Goal: Information Seeking & Learning: Learn about a topic

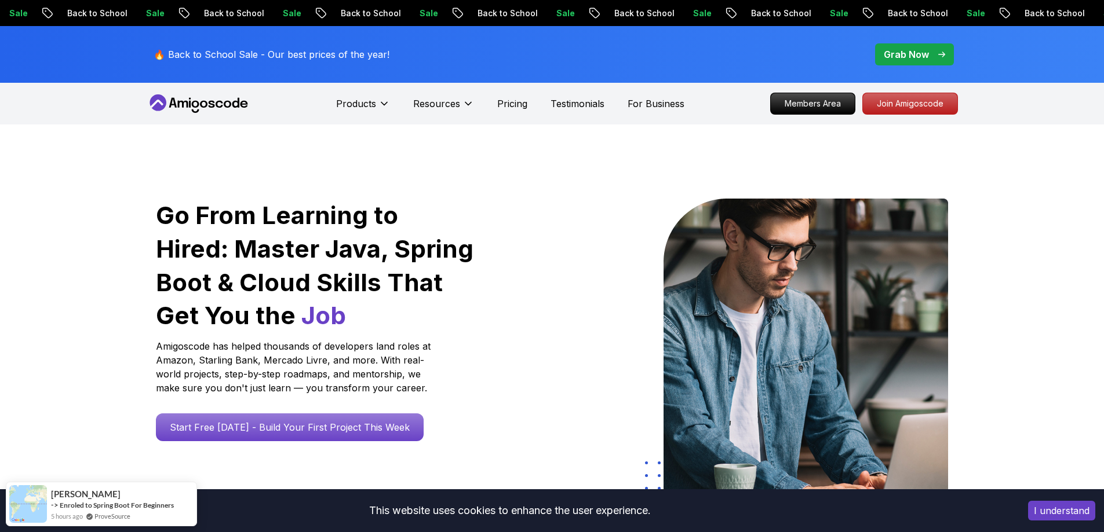
click at [927, 59] on p "Grab Now" at bounding box center [906, 55] width 45 height 14
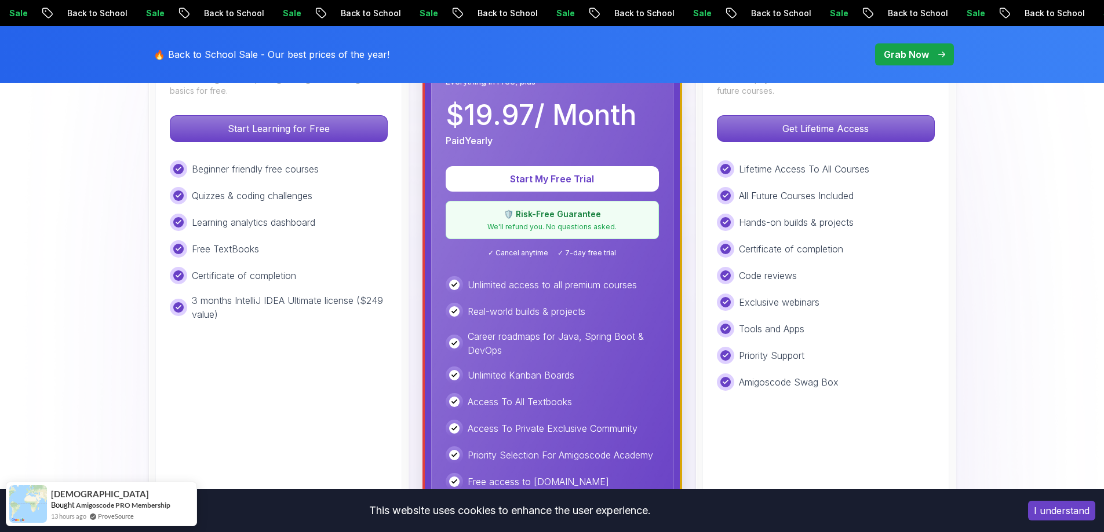
scroll to position [232, 0]
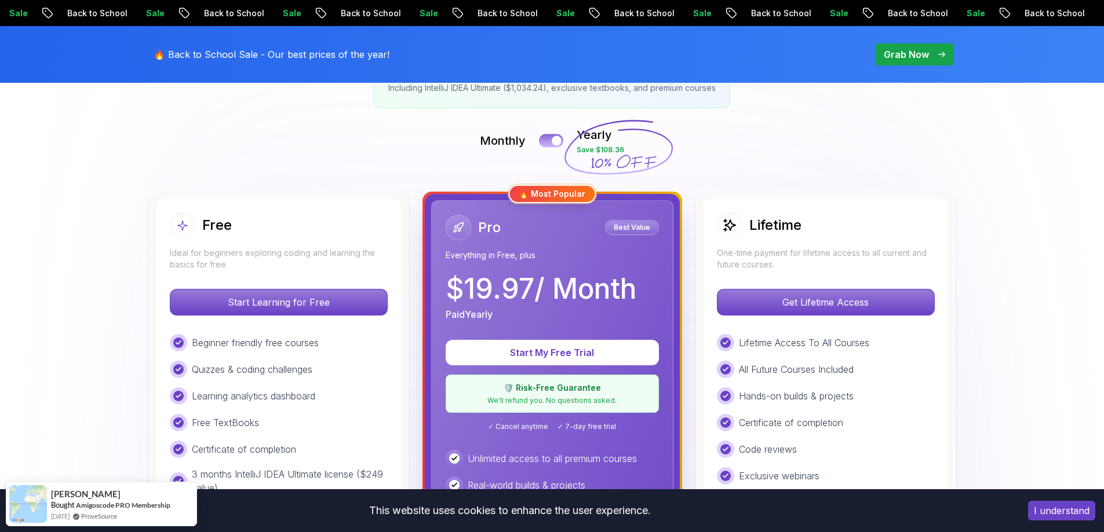
click at [542, 141] on button at bounding box center [551, 140] width 24 height 13
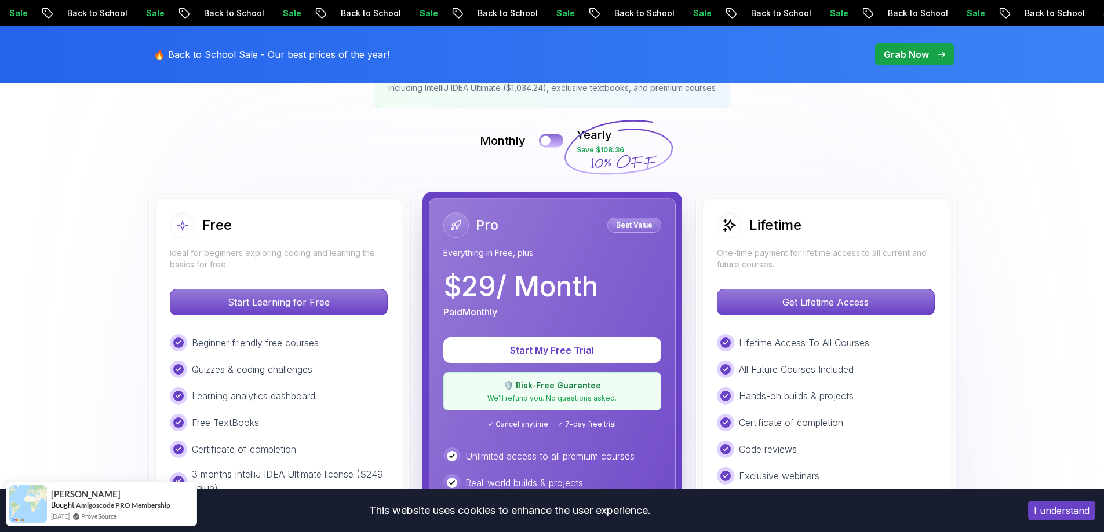
click at [555, 141] on button at bounding box center [551, 140] width 24 height 13
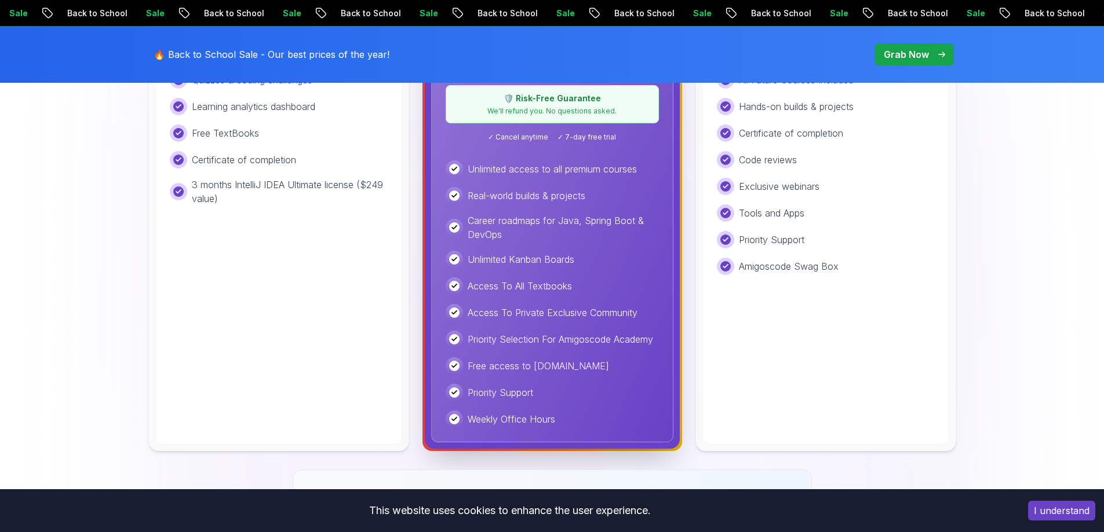
scroll to position [290, 0]
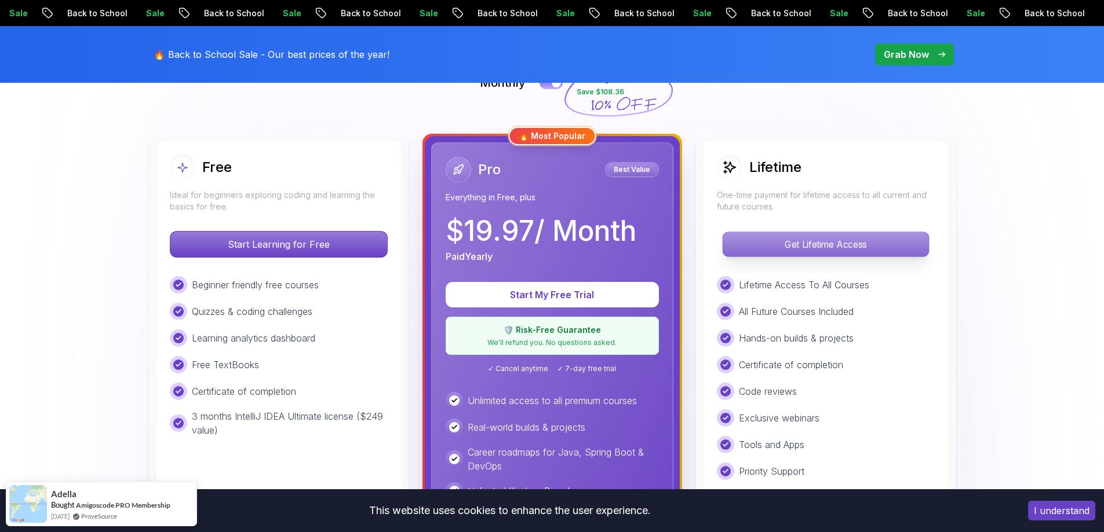
click at [823, 245] on p "Get Lifetime Access" at bounding box center [826, 244] width 206 height 24
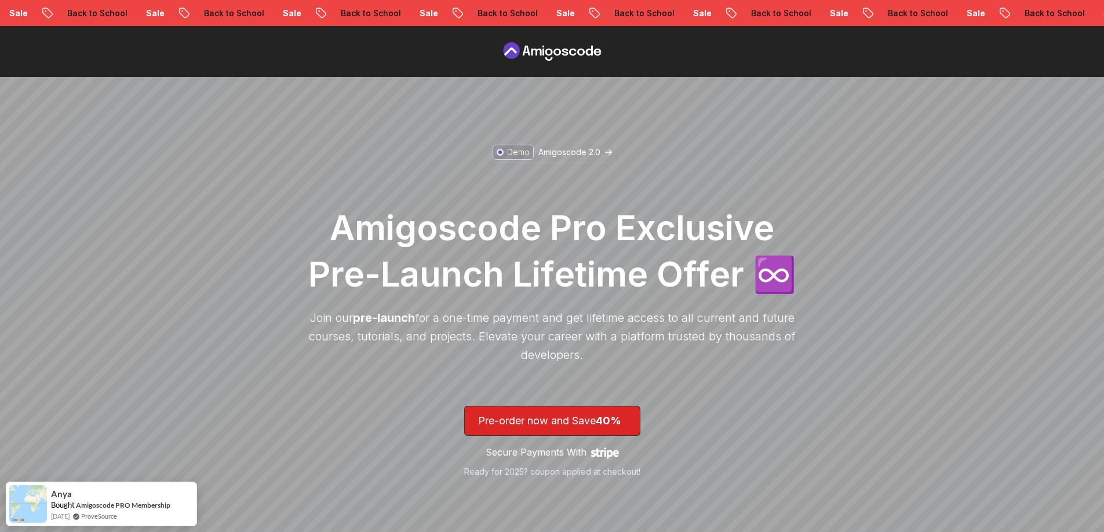
scroll to position [174, 0]
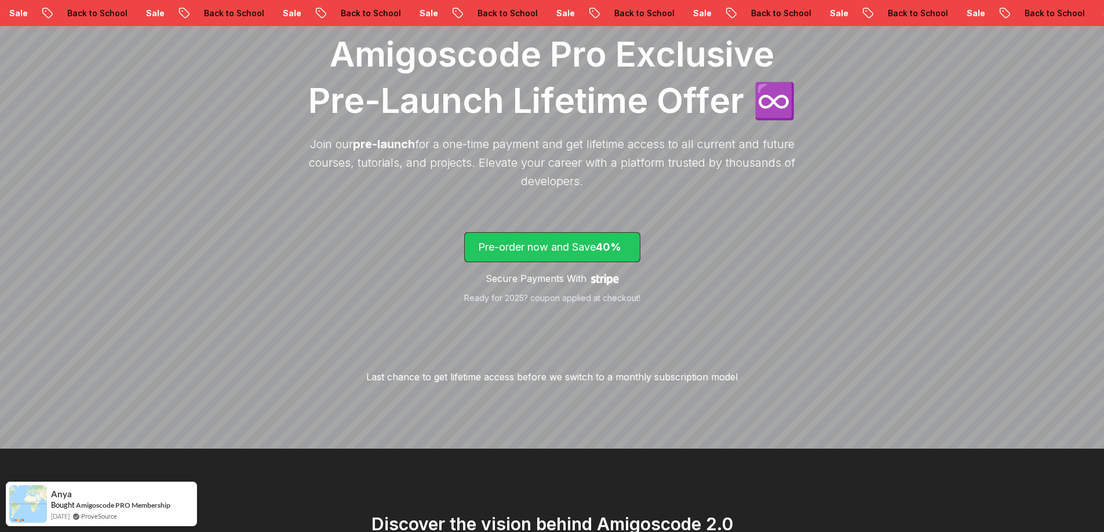
click at [617, 248] on span "40%" at bounding box center [608, 247] width 25 height 12
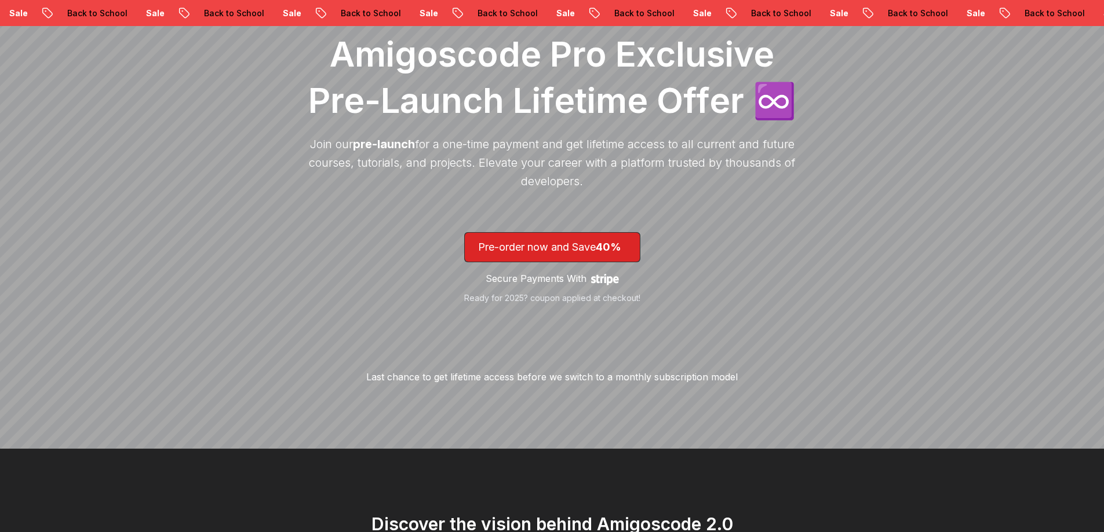
scroll to position [1365, 0]
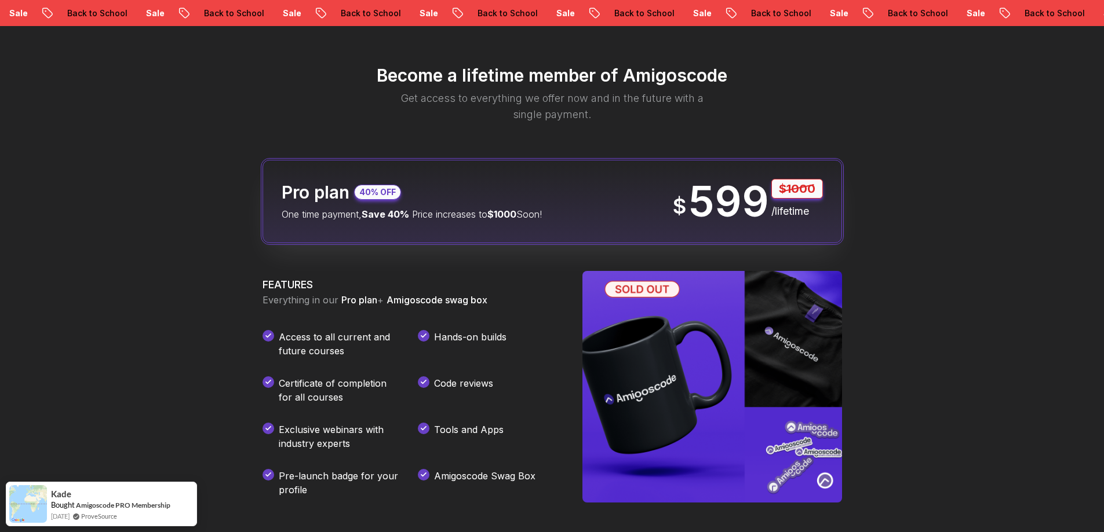
scroll to position [174, 0]
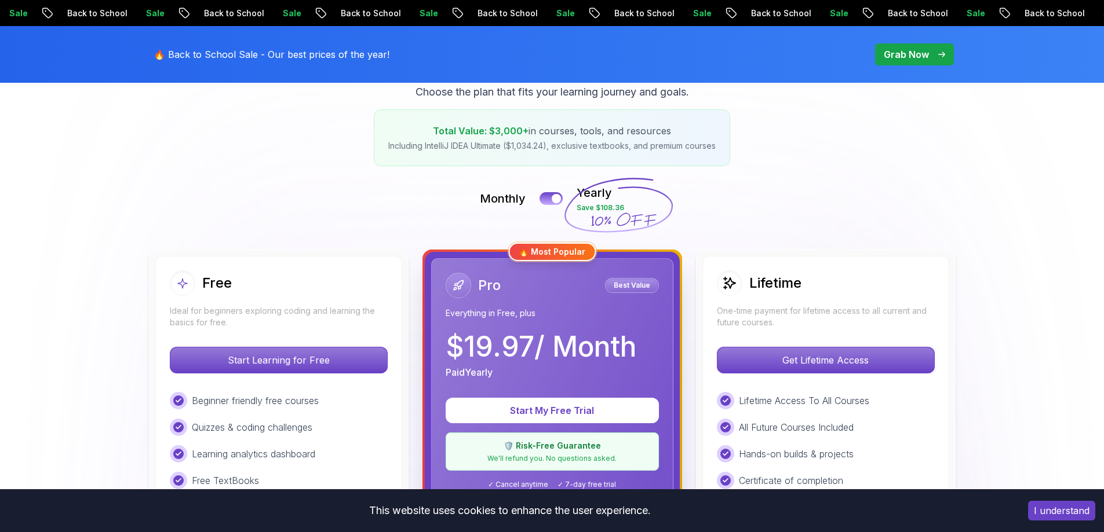
scroll to position [290, 0]
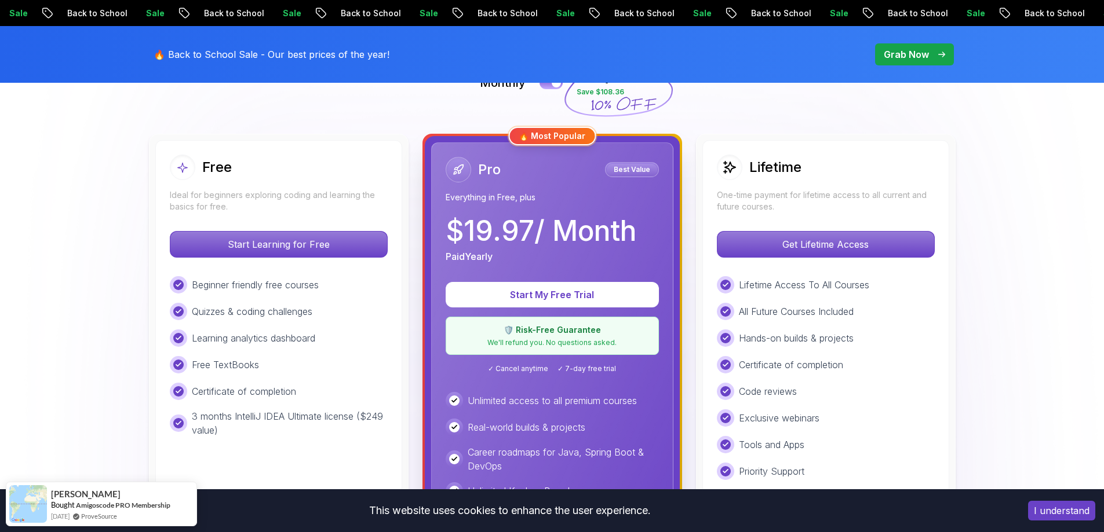
click at [892, 54] on p "Grab Now" at bounding box center [906, 55] width 45 height 14
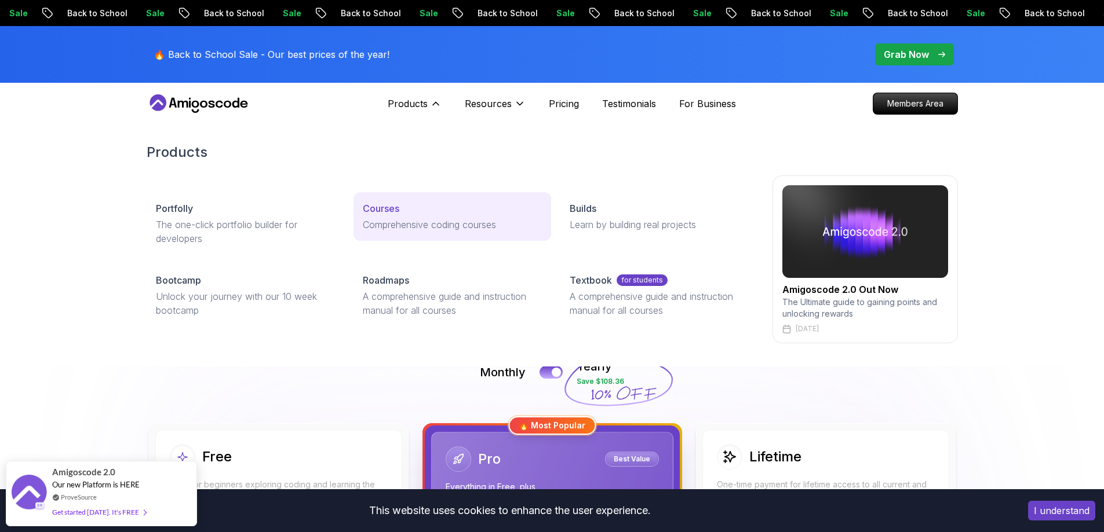
click at [369, 208] on p "Courses" at bounding box center [381, 209] width 37 height 14
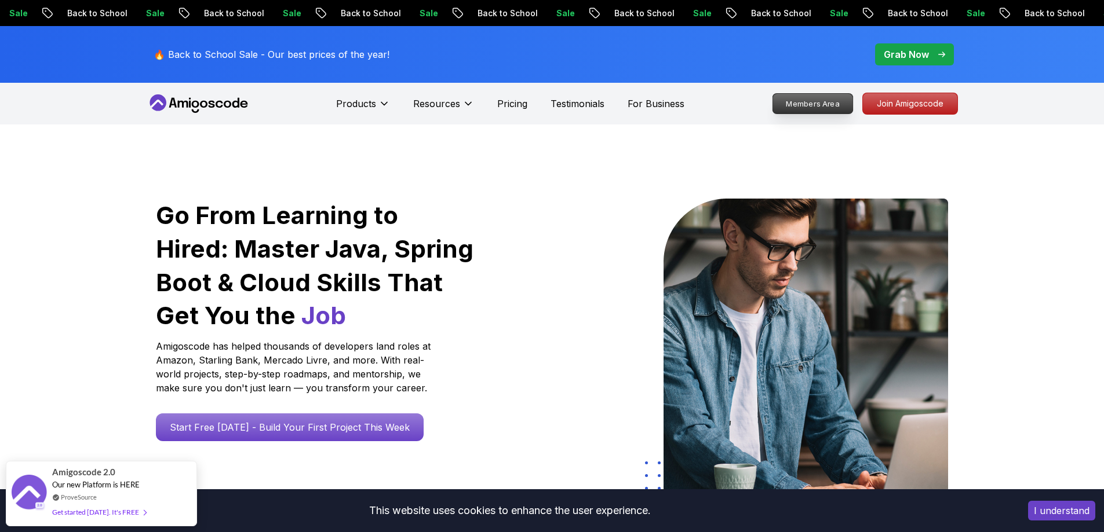
click at [827, 105] on p "Members Area" at bounding box center [812, 104] width 80 height 20
click at [907, 98] on p "Join Amigoscode" at bounding box center [910, 104] width 90 height 20
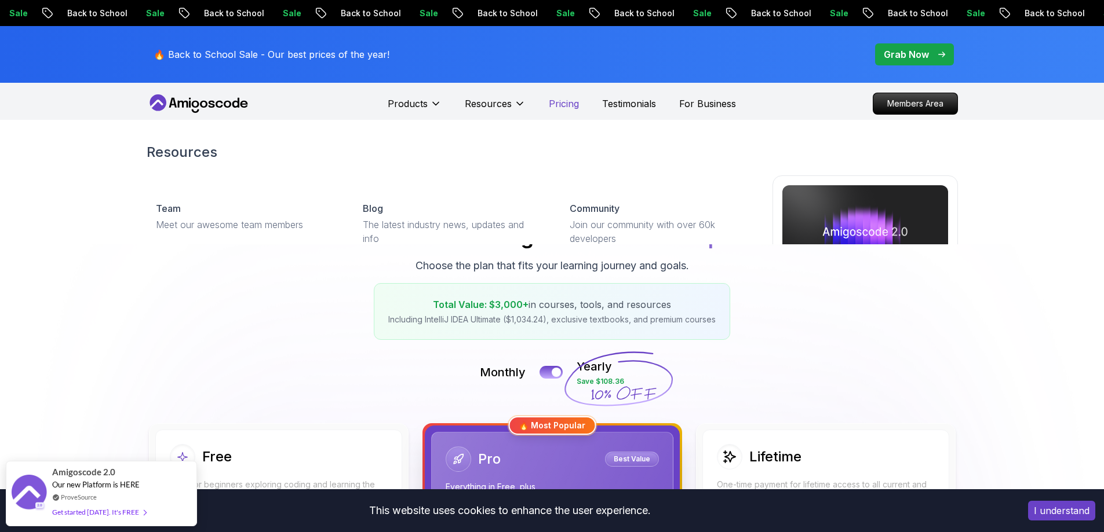
click at [563, 107] on p "Pricing" at bounding box center [564, 104] width 30 height 14
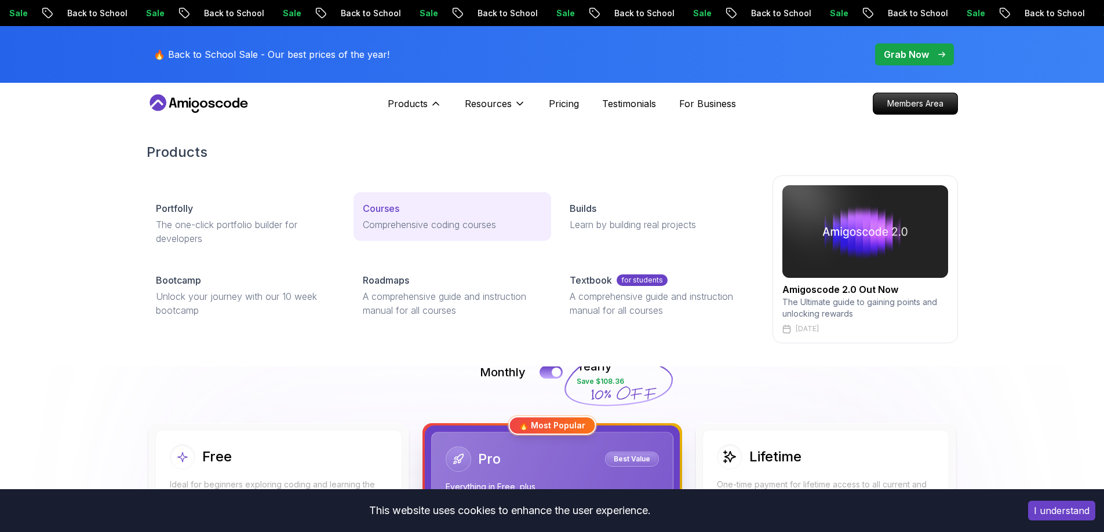
click at [377, 213] on p "Courses" at bounding box center [381, 209] width 37 height 14
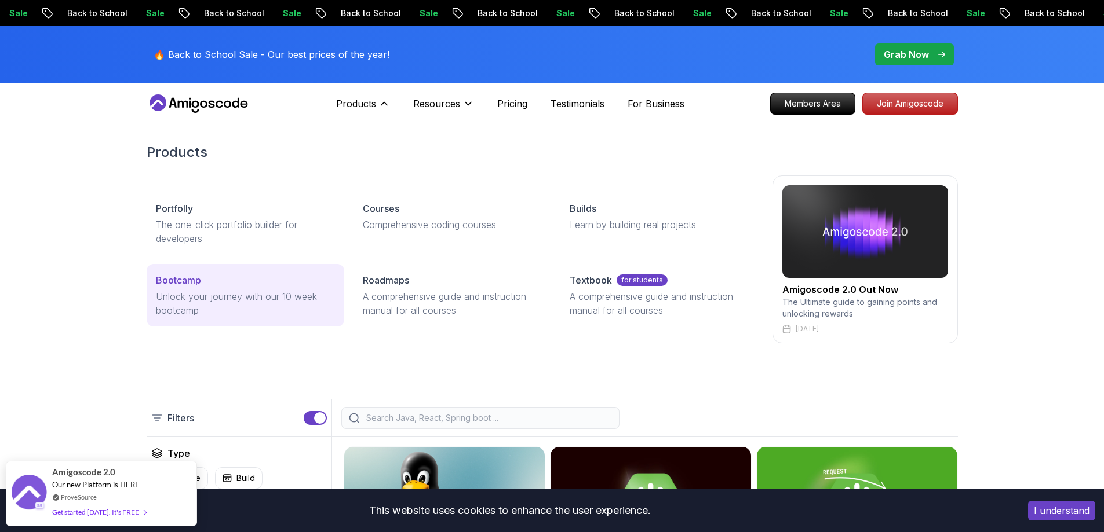
click at [186, 280] on p "Bootcamp" at bounding box center [178, 280] width 45 height 14
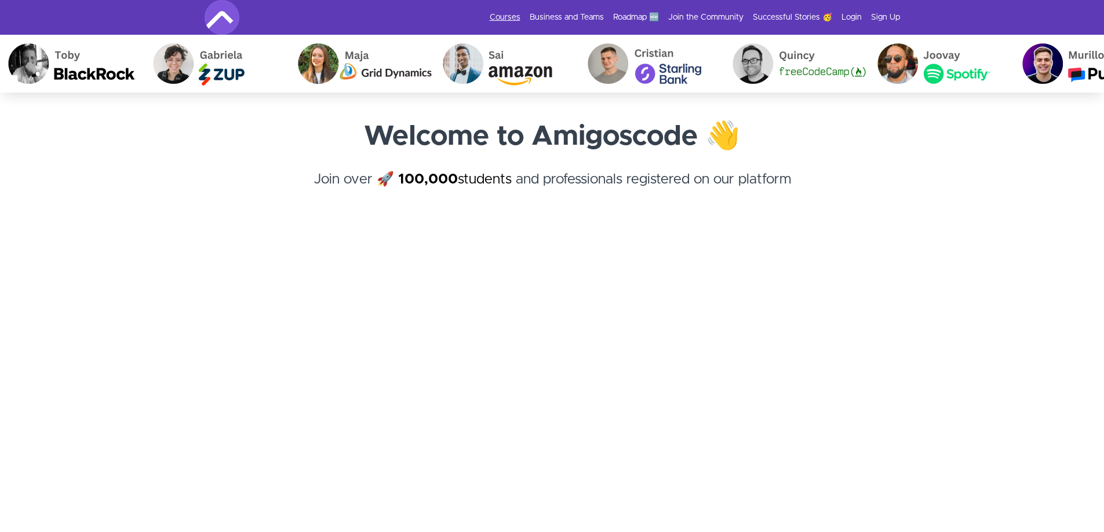
click at [511, 18] on link "Courses" at bounding box center [505, 18] width 31 height 12
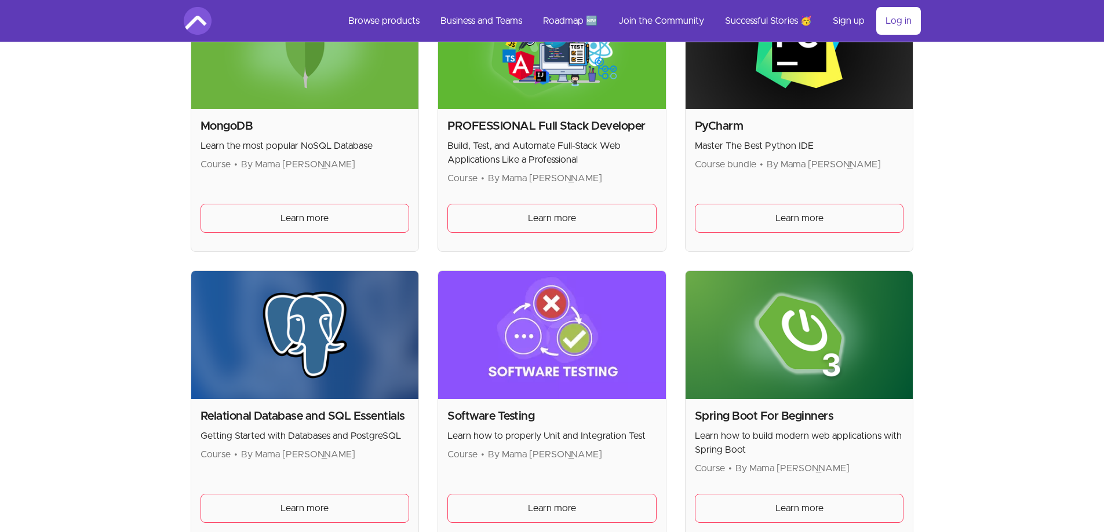
scroll to position [2161, 0]
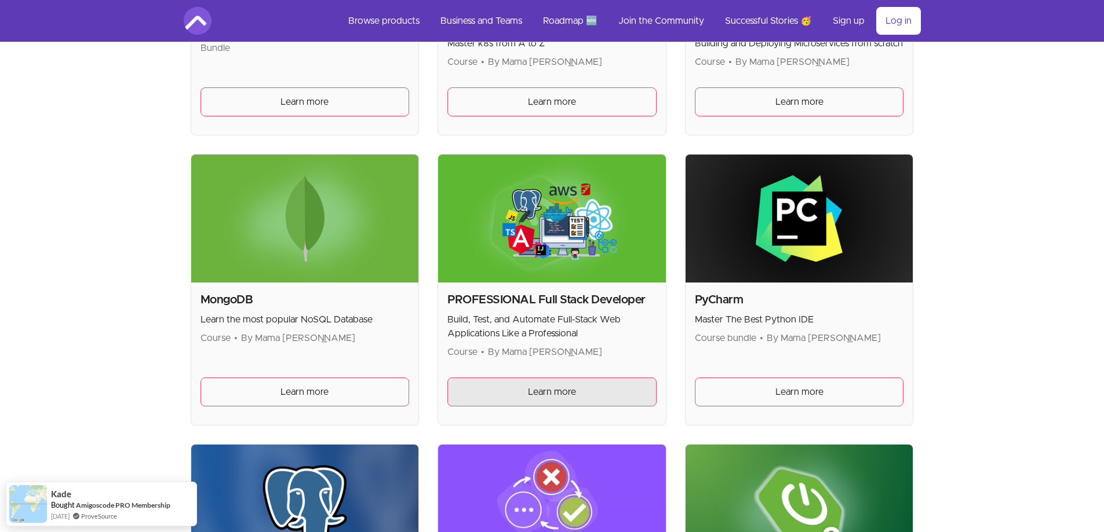
click at [559, 395] on span "Learn more" at bounding box center [552, 392] width 48 height 14
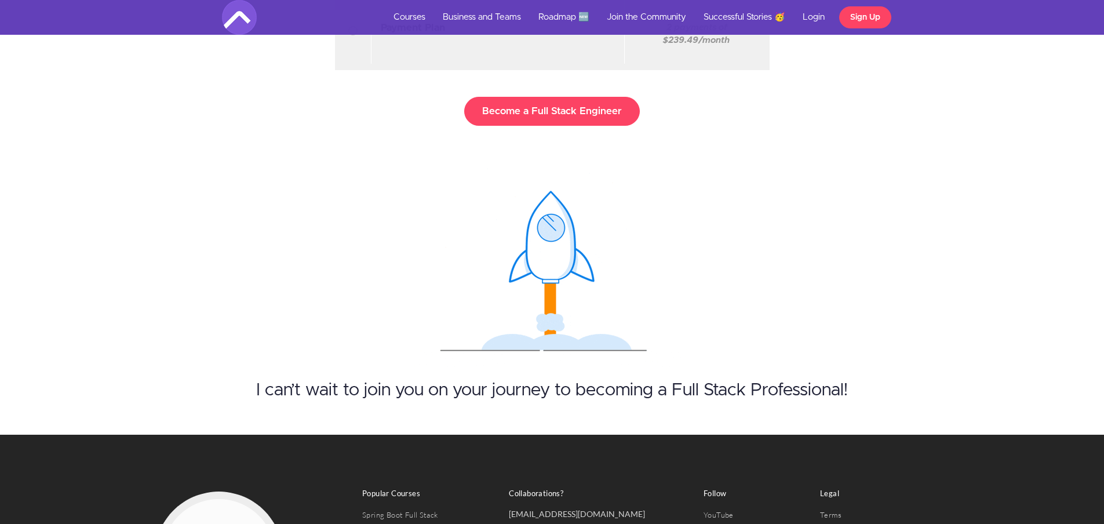
scroll to position [11111, 0]
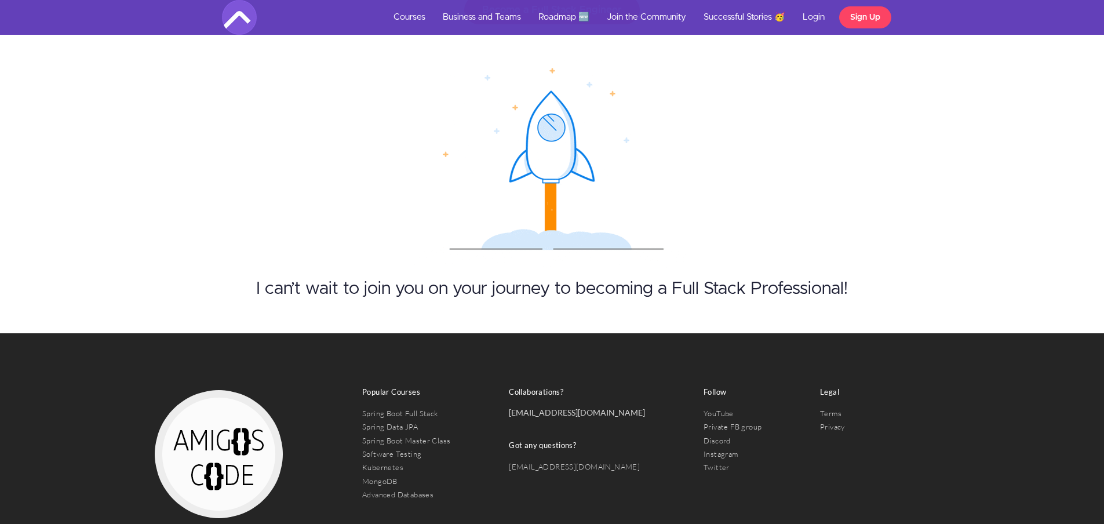
click at [972, 161] on div "I can’t wait to join you on your journey to becoming a Full Stack Professional!" at bounding box center [552, 196] width 1104 height 274
